Goal: Information Seeking & Learning: Learn about a topic

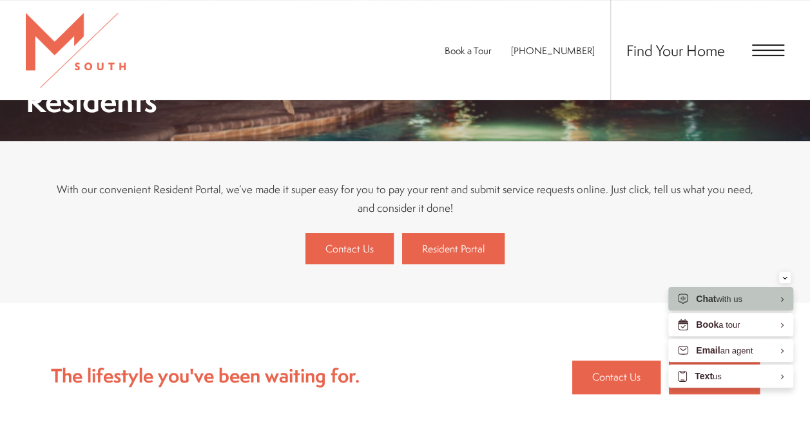
click at [755, 55] on span "Open Menu" at bounding box center [768, 55] width 32 height 1
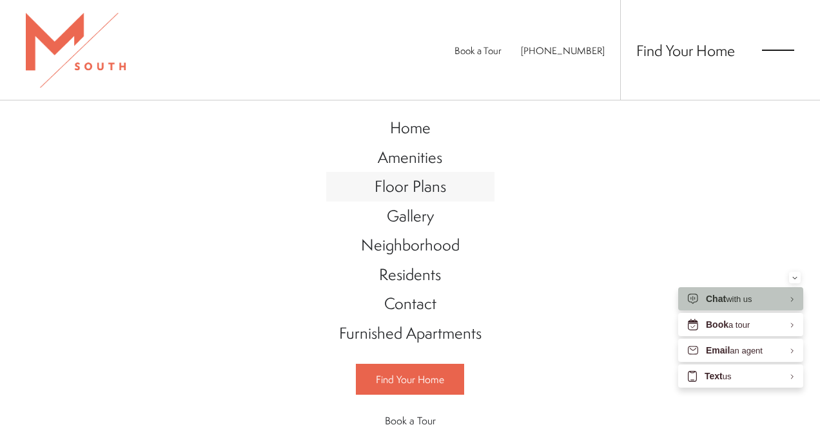
click at [415, 189] on span "Floor Plans" at bounding box center [410, 186] width 72 height 22
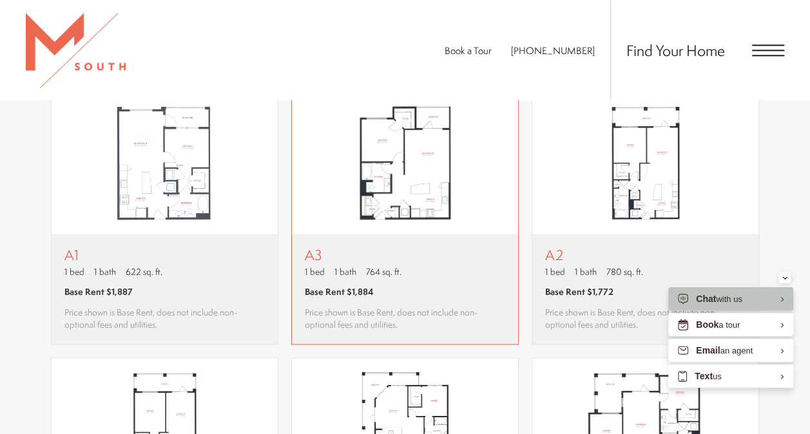
scroll to position [812, 0]
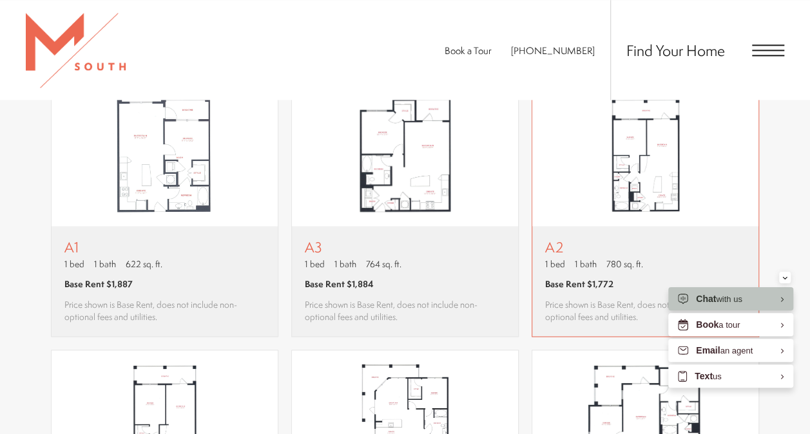
click at [652, 245] on p "A2" at bounding box center [645, 247] width 200 height 16
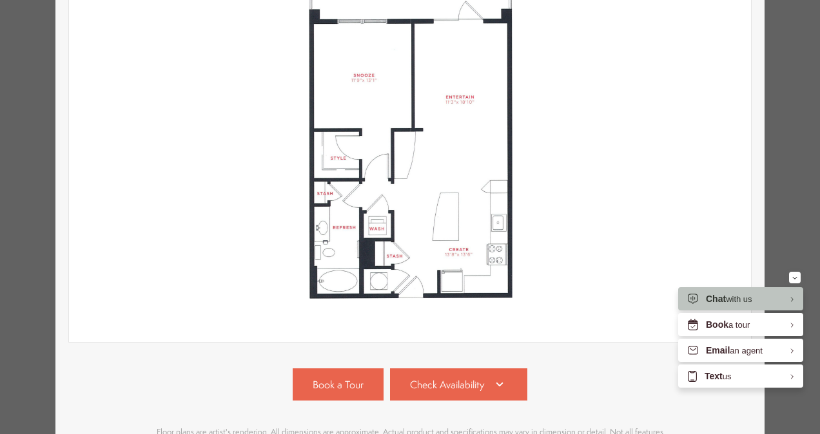
scroll to position [332, 0]
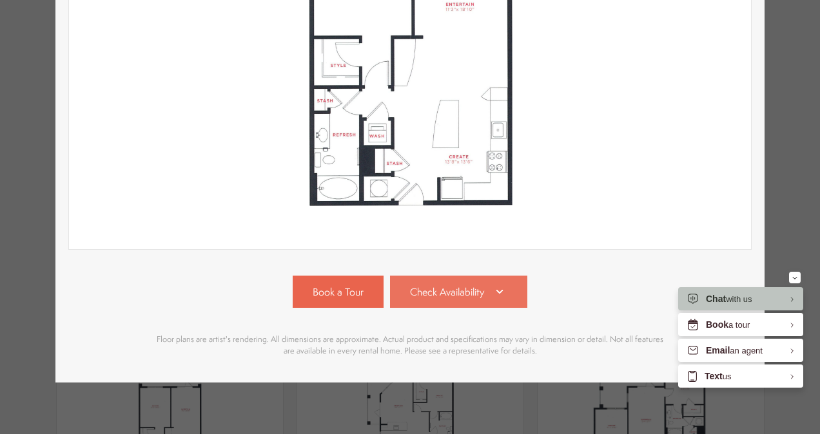
click at [498, 285] on icon at bounding box center [499, 291] width 15 height 15
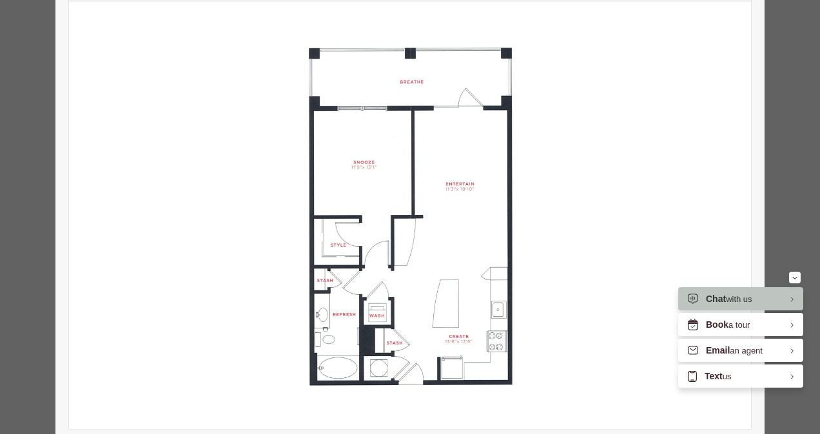
scroll to position [0, 0]
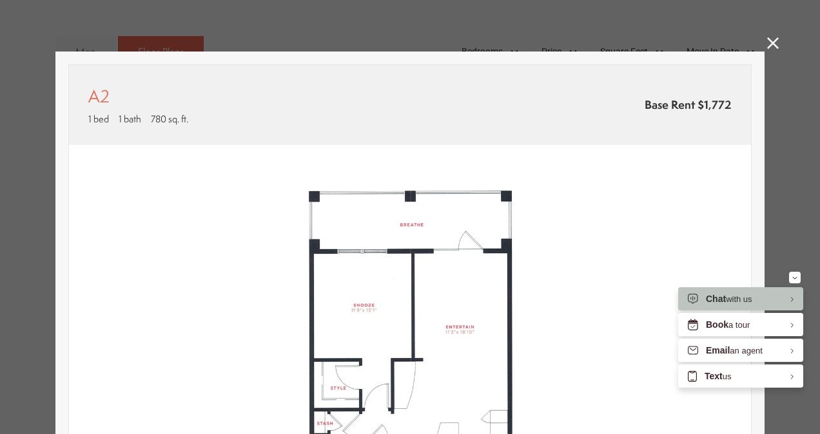
click at [767, 40] on icon at bounding box center [773, 43] width 12 height 12
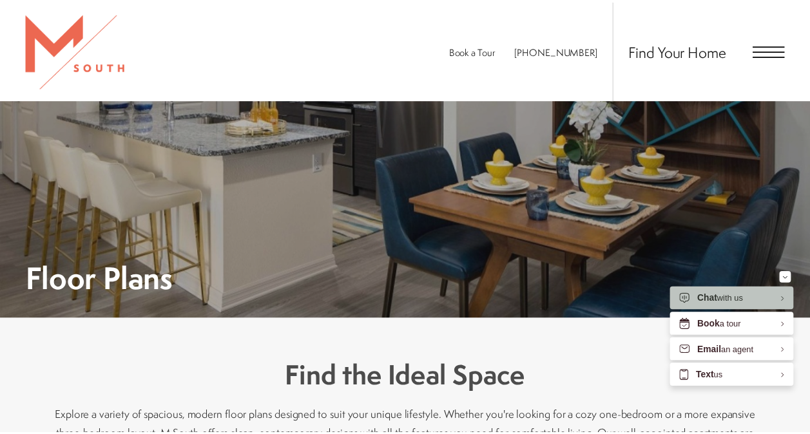
scroll to position [812, 0]
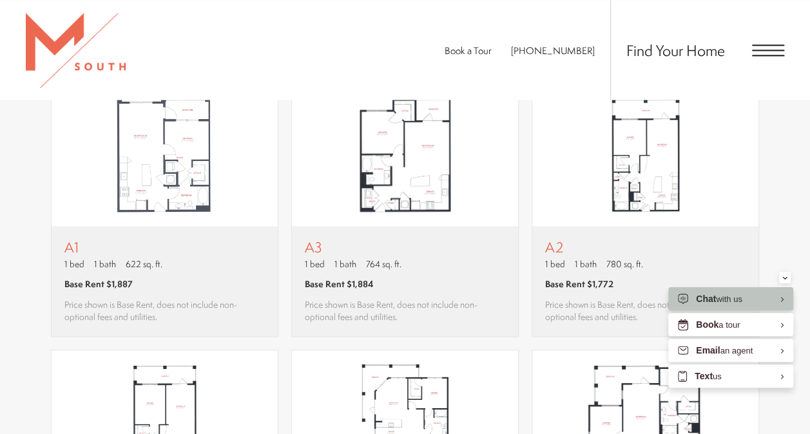
click at [766, 55] on span "Open Menu" at bounding box center [768, 55] width 32 height 1
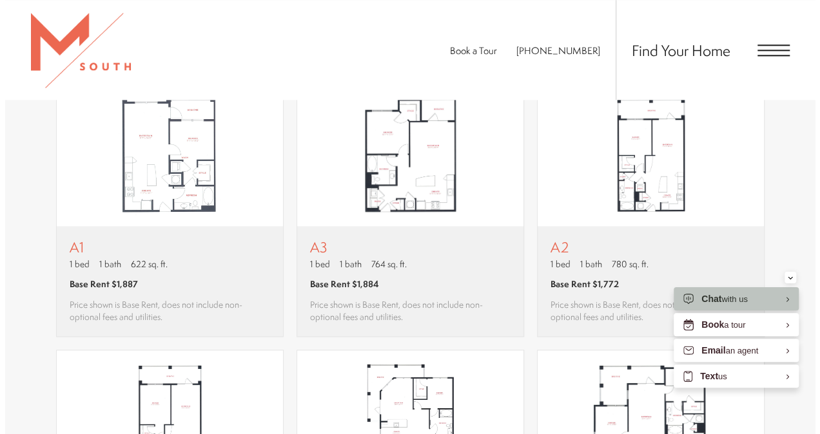
scroll to position [0, 0]
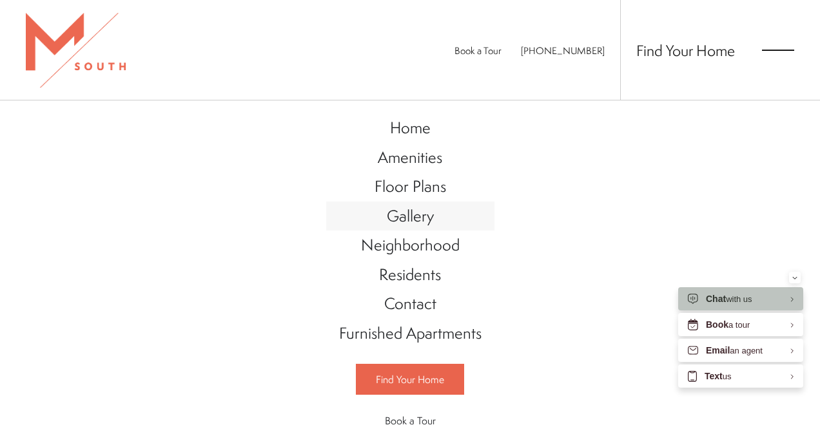
click at [396, 218] on span "Gallery" at bounding box center [410, 216] width 47 height 22
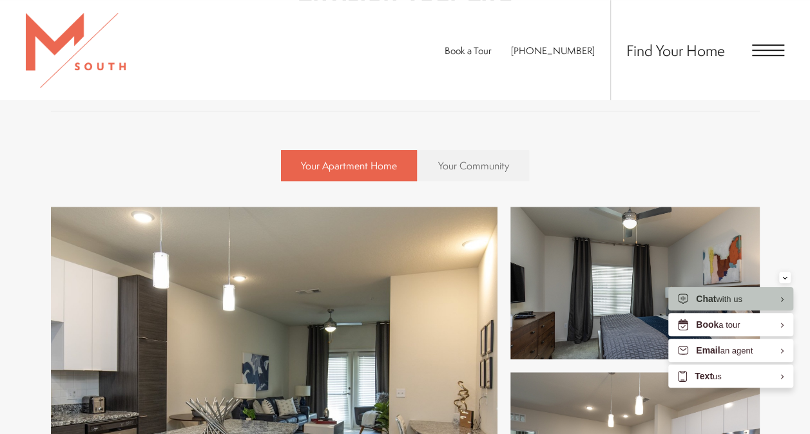
scroll to position [382, 0]
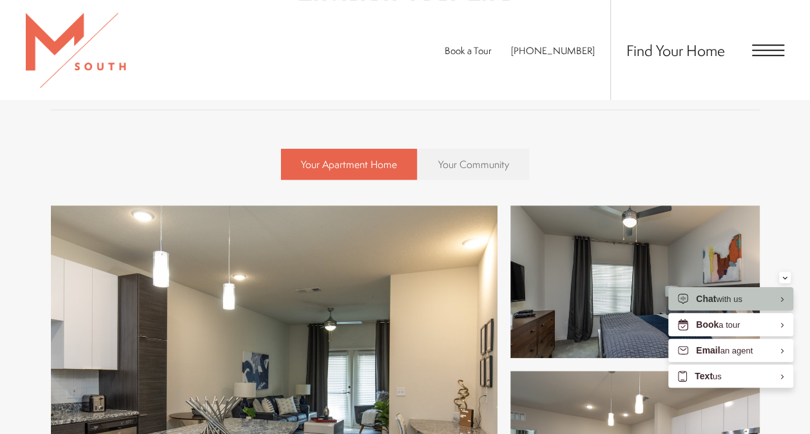
click at [461, 164] on span "Your Community" at bounding box center [473, 164] width 71 height 14
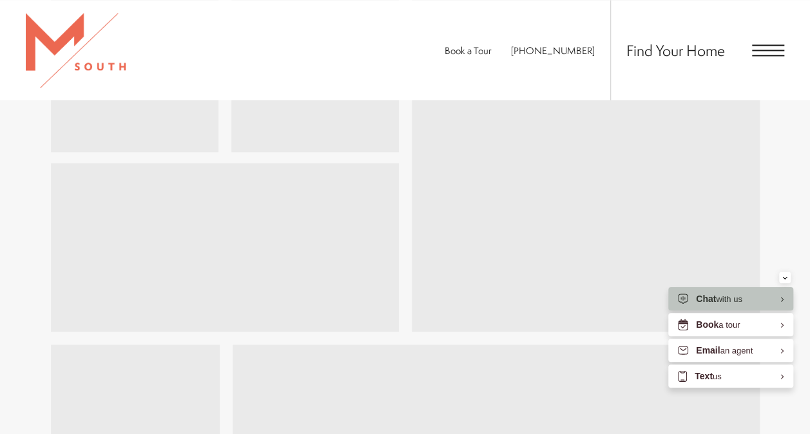
scroll to position [848, 0]
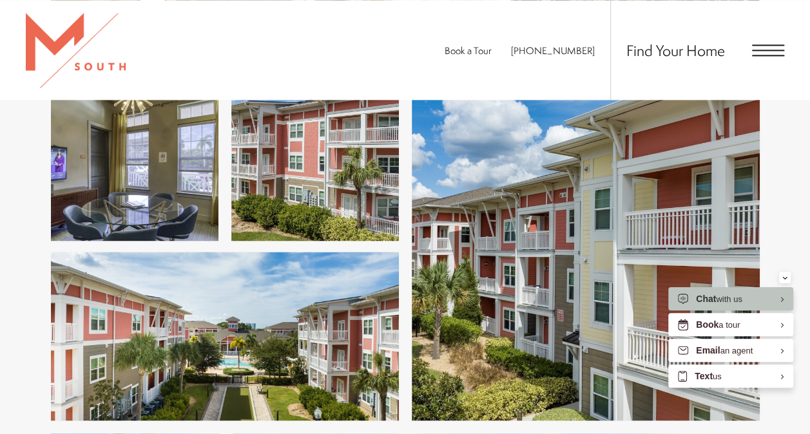
click at [767, 48] on span "Open Menu" at bounding box center [768, 50] width 32 height 12
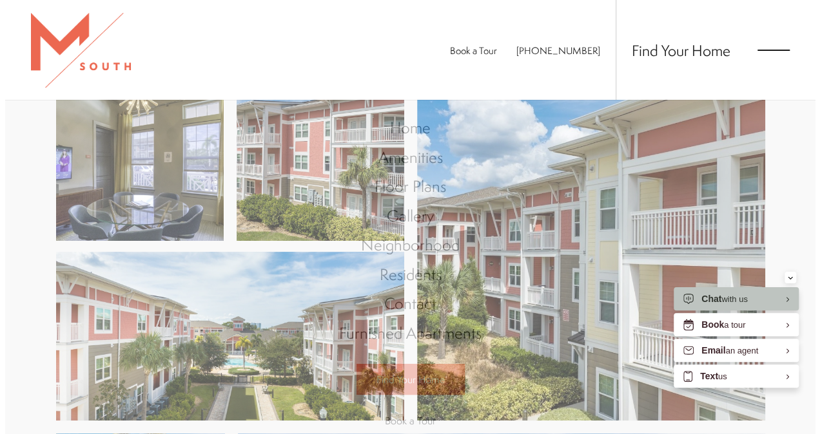
scroll to position [0, 0]
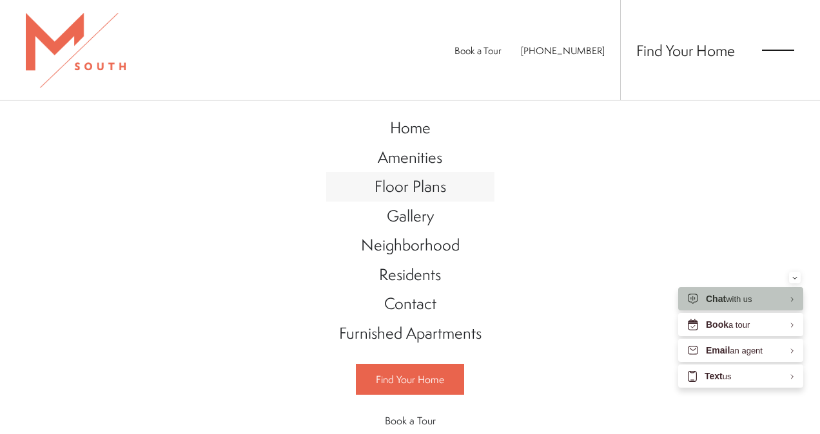
click at [425, 184] on span "Floor Plans" at bounding box center [410, 186] width 72 height 22
